Goal: Communication & Community: Answer question/provide support

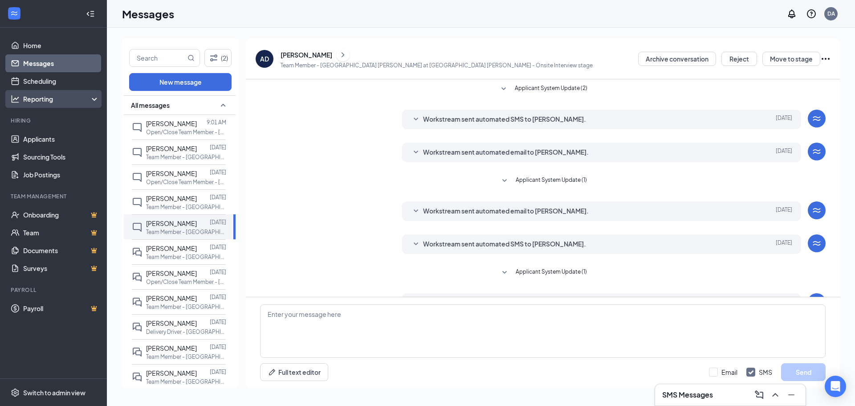
scroll to position [171, 0]
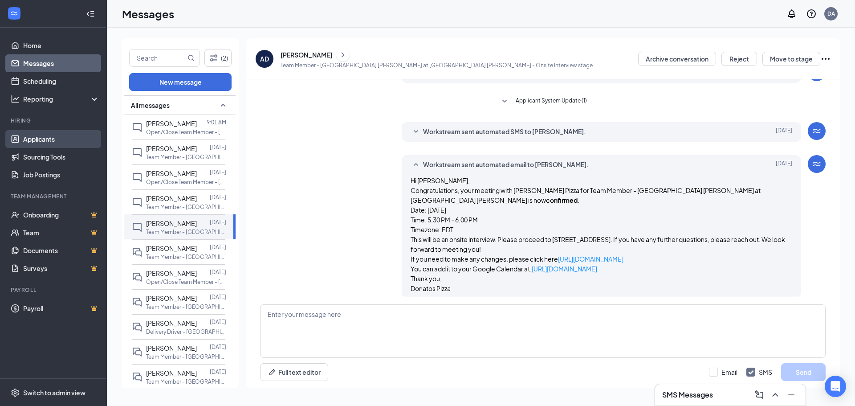
click at [69, 143] on link "Applicants" at bounding box center [61, 139] width 76 height 18
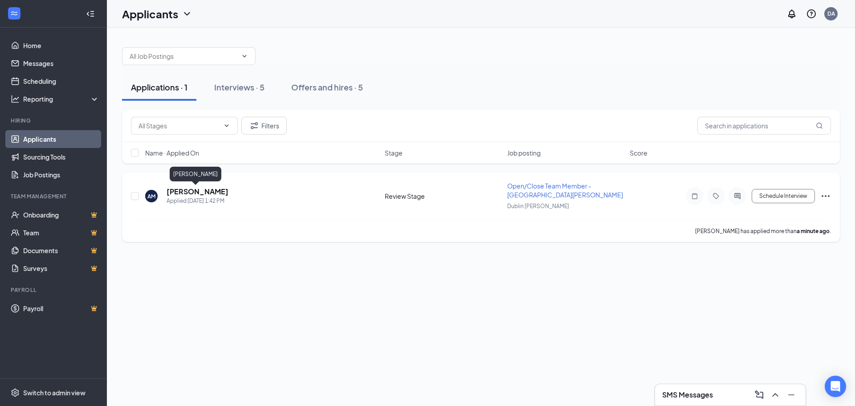
click at [194, 192] on h5 "[PERSON_NAME]" at bounding box center [198, 192] width 62 height 10
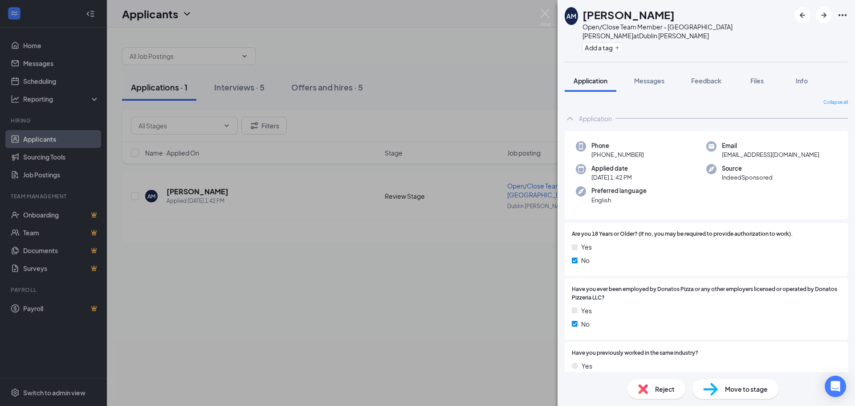
click at [495, 249] on div "AM [PERSON_NAME] Open/Close Team Member - [GEOGRAPHIC_DATA] [PERSON_NAME] at [G…" at bounding box center [427, 203] width 855 height 406
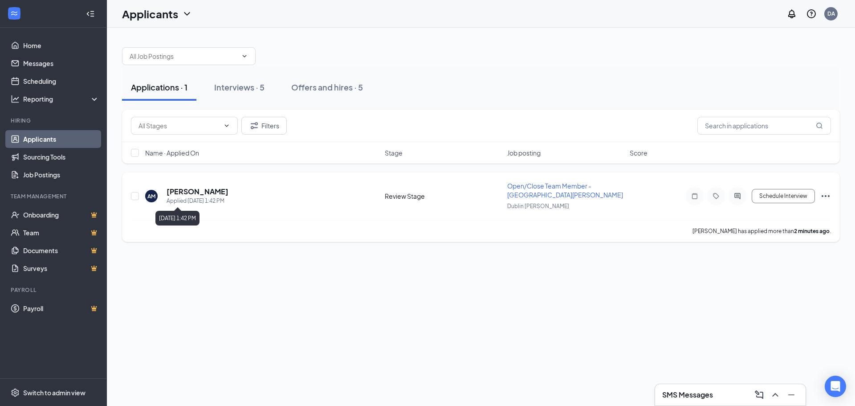
click at [186, 197] on div "Applied [DATE] 1:42 PM" at bounding box center [198, 200] width 62 height 9
click at [187, 191] on h5 "[PERSON_NAME]" at bounding box center [198, 192] width 62 height 10
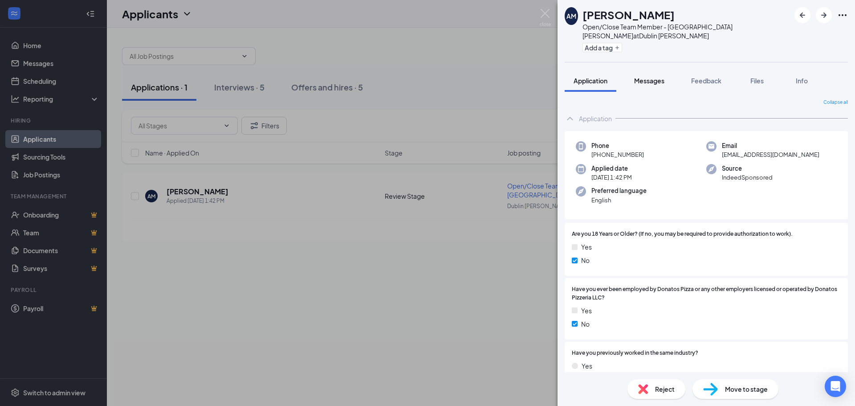
click at [652, 69] on button "Messages" at bounding box center [649, 80] width 48 height 22
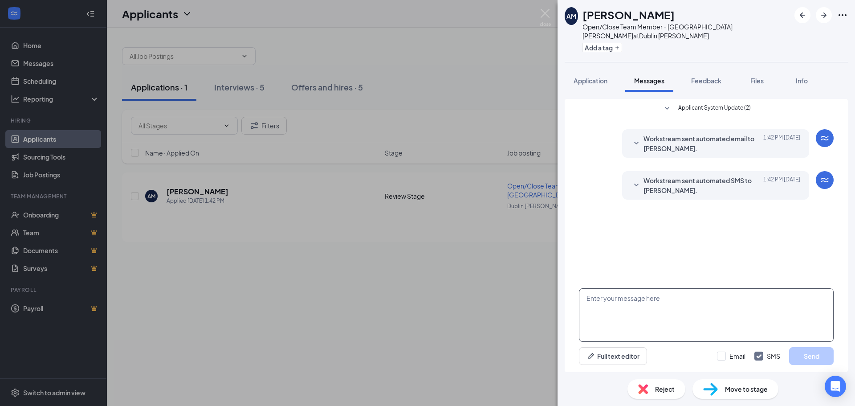
click at [673, 310] on textarea at bounding box center [706, 314] width 255 height 53
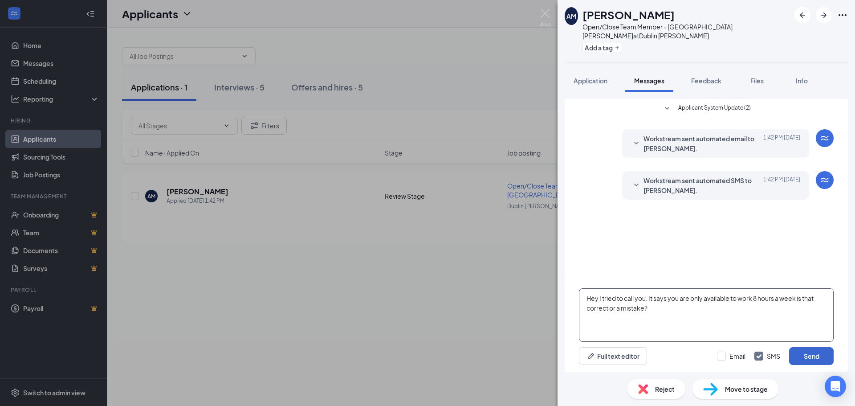
type textarea "Hey I tried to call you. It says you are only available to work 8 hours a week …"
click at [823, 361] on button "Send" at bounding box center [811, 356] width 45 height 18
